Goal: Task Accomplishment & Management: Use online tool/utility

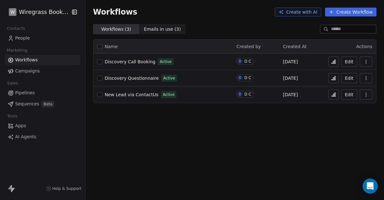
click at [24, 127] on span "Apps" at bounding box center [20, 125] width 11 height 7
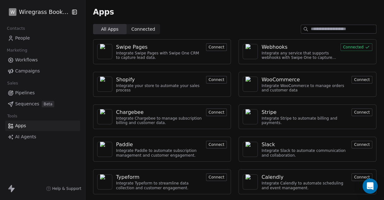
click at [348, 49] on button "Connected" at bounding box center [357, 47] width 32 height 8
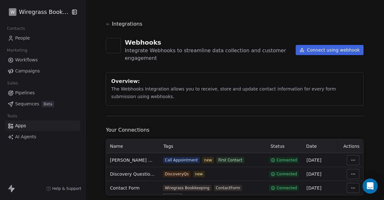
scroll to position [15, 0]
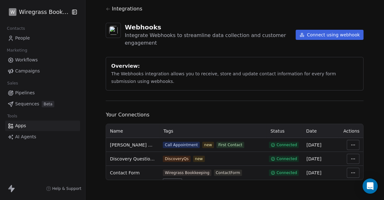
click at [316, 35] on button "Connect using webhook" at bounding box center [330, 35] width 68 height 10
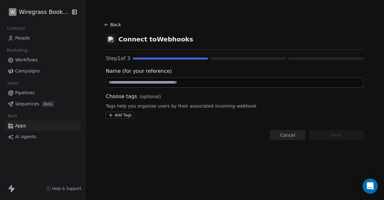
click at [149, 85] on input at bounding box center [234, 82] width 257 height 9
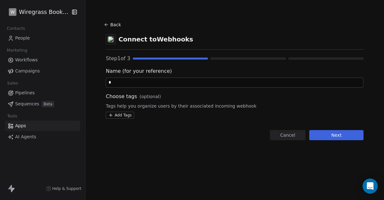
click at [145, 88] on div "Name (for your reference) * Choose tags (optional) Tags help you organize users…" at bounding box center [235, 92] width 258 height 51
type input "*"
click at [167, 83] on input "**********" at bounding box center [234, 82] width 257 height 9
type input "**********"
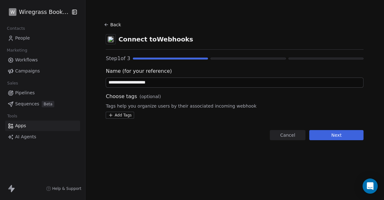
click at [341, 133] on button "Next" at bounding box center [336, 135] width 54 height 10
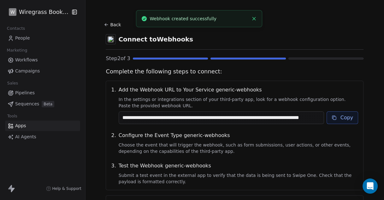
click at [338, 116] on button "Copy" at bounding box center [343, 117] width 32 height 13
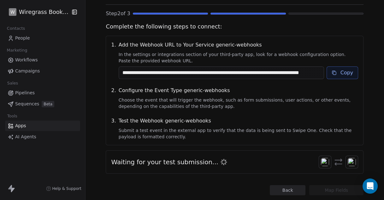
scroll to position [60, 0]
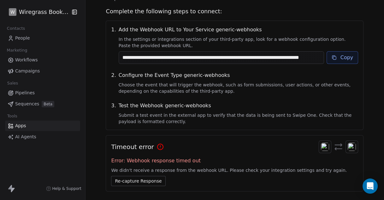
click at [345, 57] on button "Copy" at bounding box center [343, 57] width 32 height 13
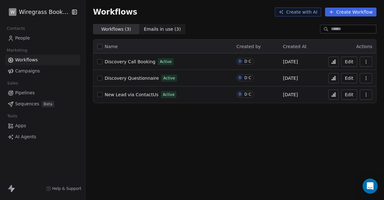
click at [139, 78] on span "Discovery Questionnaire" at bounding box center [132, 77] width 54 height 5
click at [21, 127] on span "Apps" at bounding box center [20, 125] width 11 height 7
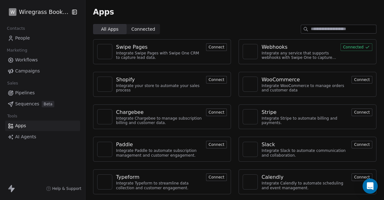
click at [343, 48] on button "Connected" at bounding box center [357, 47] width 32 height 8
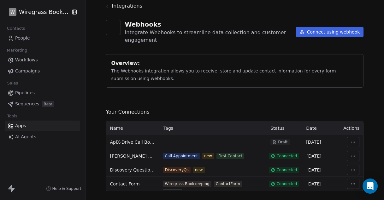
scroll to position [29, 0]
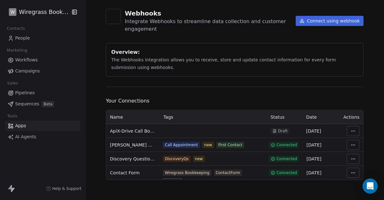
click at [351, 129] on html "W Wiregrass Bookkeeping Contacts People Marketing Workflows Campaigns Sales Pip…" at bounding box center [192, 100] width 384 height 200
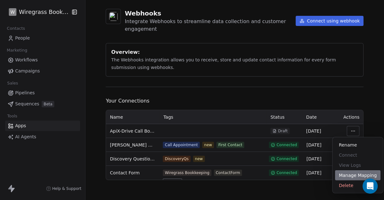
click at [350, 174] on div "Manage Mapping" at bounding box center [357, 175] width 45 height 10
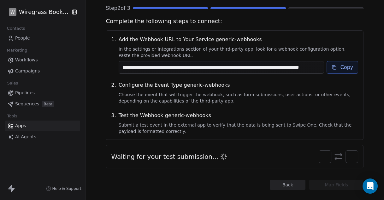
scroll to position [60, 0]
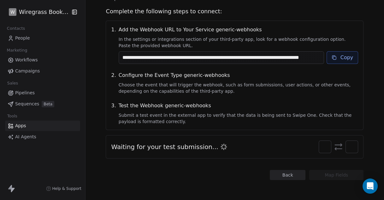
click at [338, 60] on button "Copy" at bounding box center [343, 57] width 32 height 13
click at [294, 57] on input "**********" at bounding box center [221, 57] width 205 height 12
drag, startPoint x: 296, startPoint y: 58, endPoint x: 328, endPoint y: 58, distance: 32.5
click at [328, 58] on div "**********" at bounding box center [240, 57] width 242 height 13
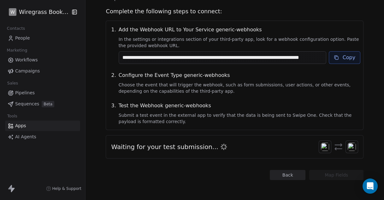
scroll to position [0, 0]
